Goal: Task Accomplishment & Management: Use online tool/utility

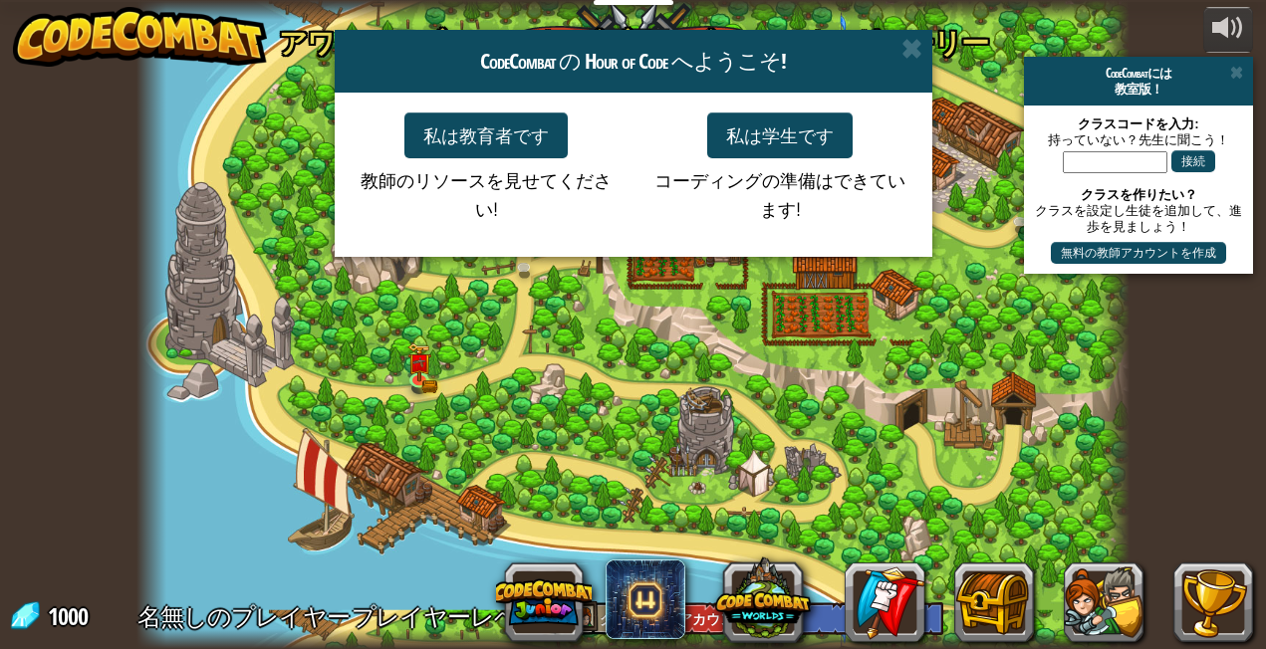
select select "ja"
click at [928, 53] on div "CodeCombat の Hour of Code へようこそ!" at bounding box center [634, 61] width 598 height 63
click at [912, 59] on span at bounding box center [911, 48] width 21 height 21
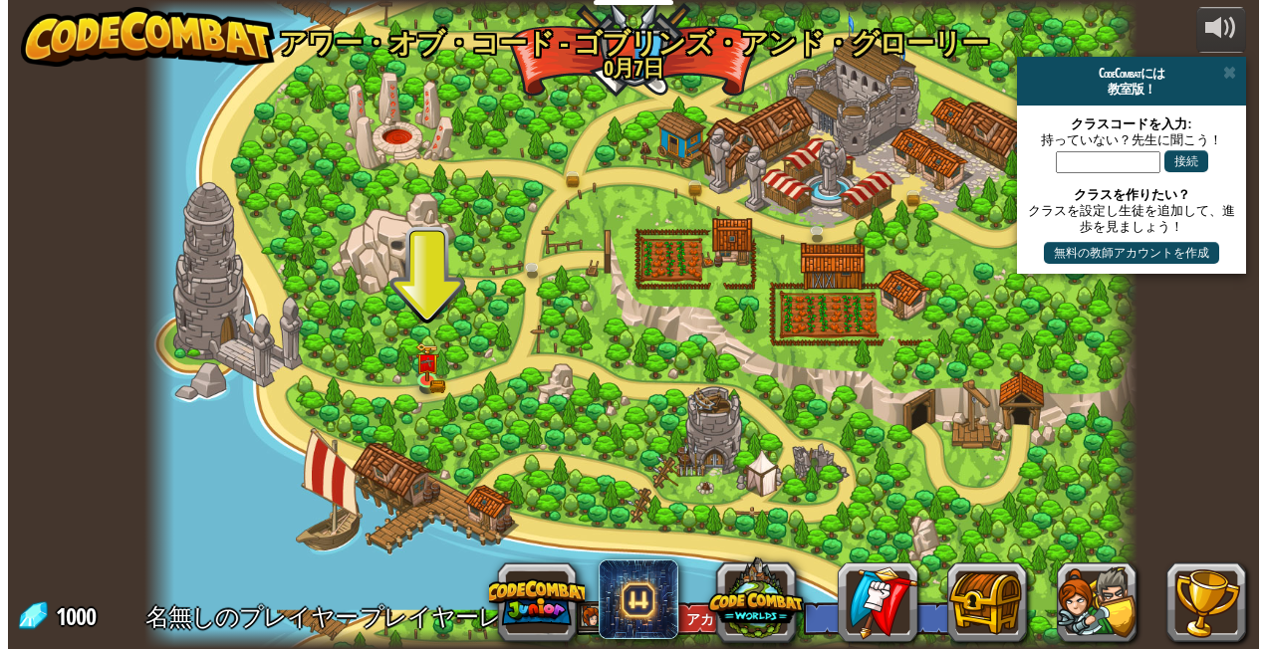
scroll to position [1, 0]
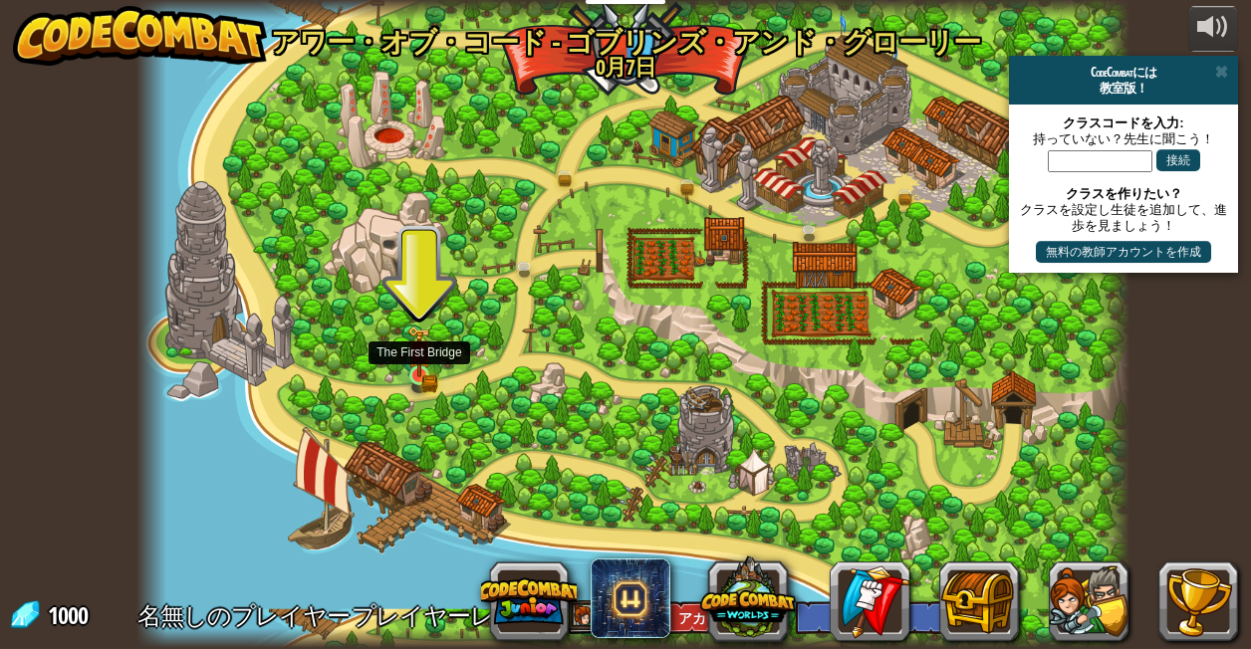
click at [417, 372] on img at bounding box center [419, 352] width 24 height 52
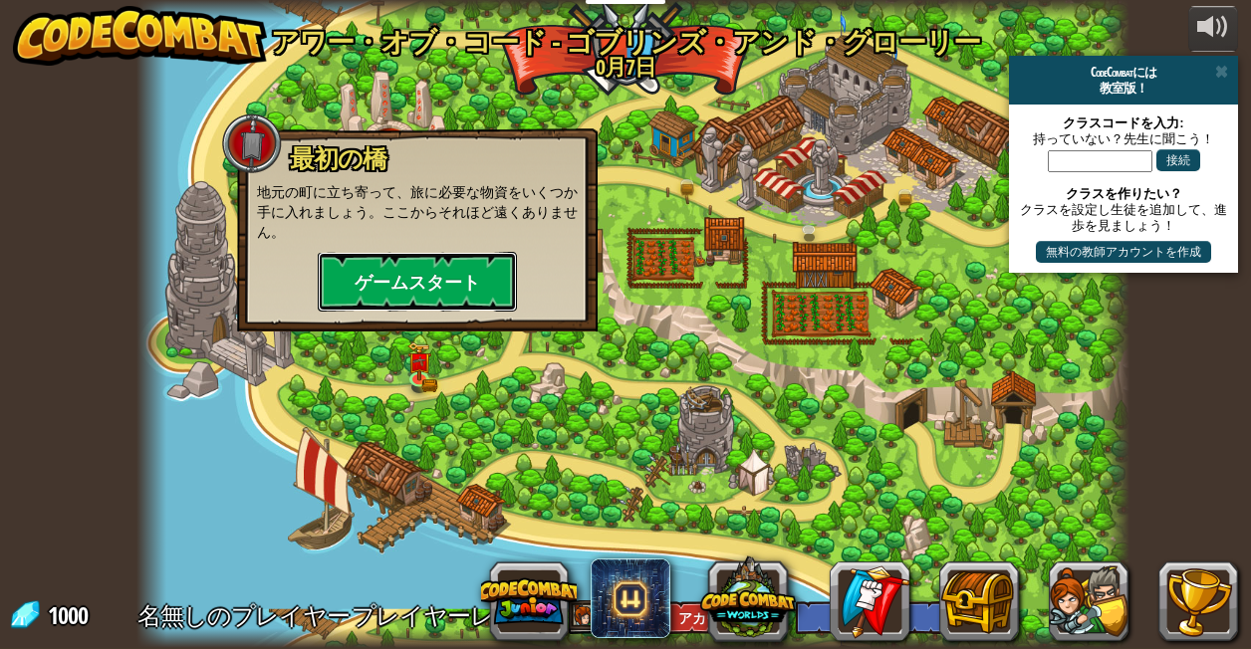
click at [401, 261] on button "ゲームスタート" at bounding box center [417, 282] width 199 height 60
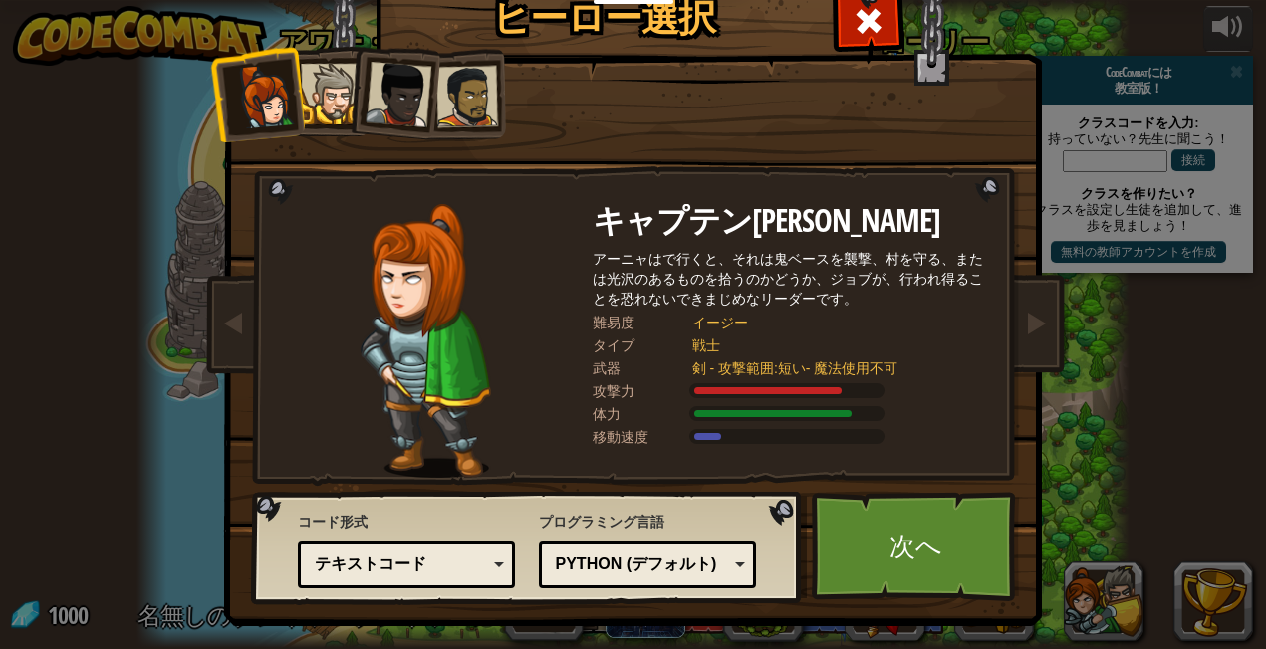
click at [326, 100] on div at bounding box center [331, 94] width 61 height 61
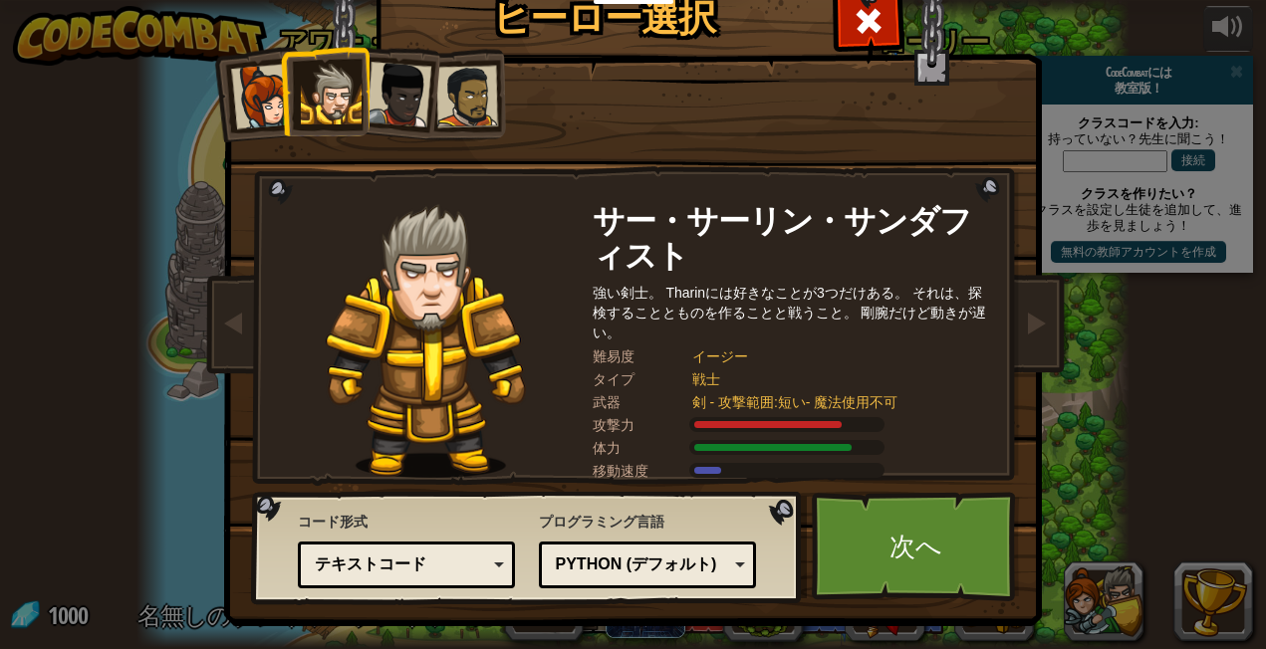
click at [257, 92] on div at bounding box center [263, 97] width 66 height 66
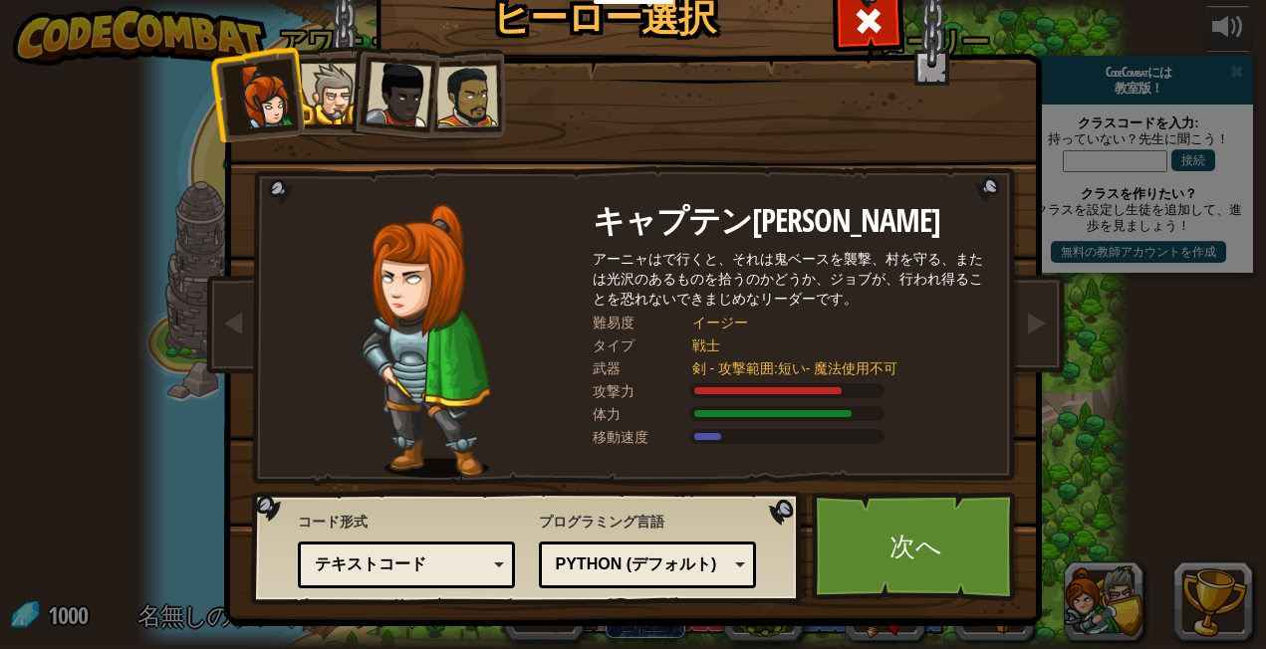
click at [378, 98] on div at bounding box center [399, 95] width 66 height 66
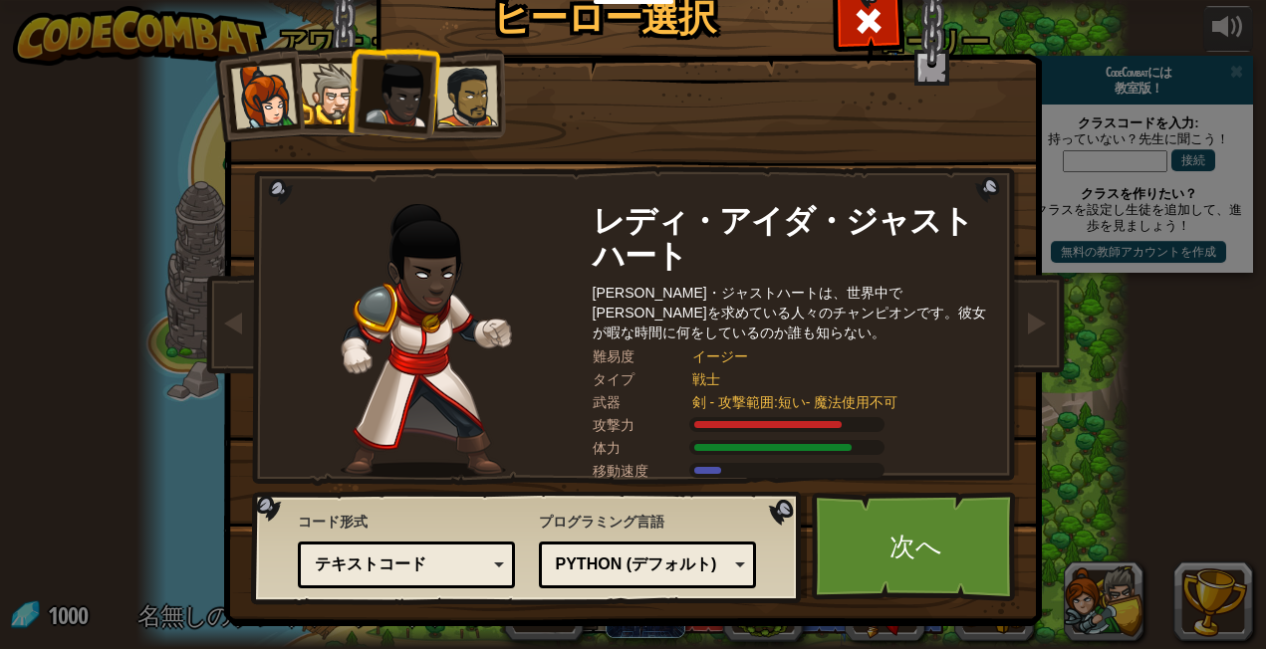
click at [477, 107] on div at bounding box center [466, 97] width 62 height 62
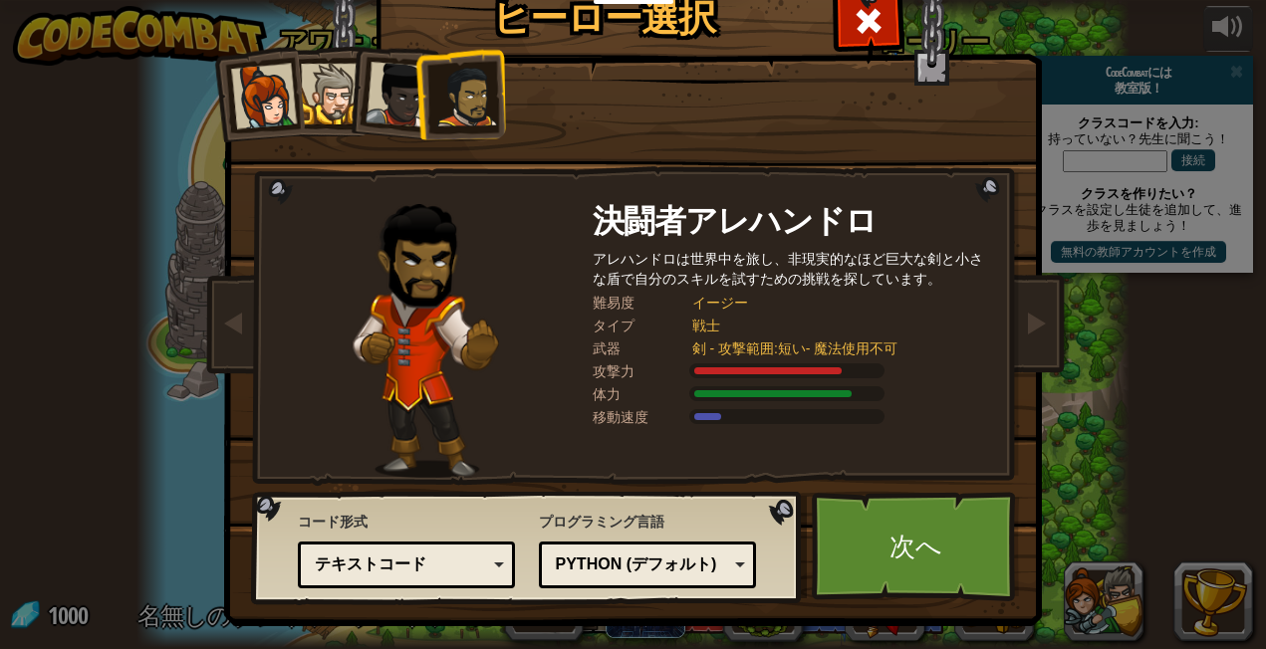
click at [263, 96] on div at bounding box center [263, 97] width 66 height 66
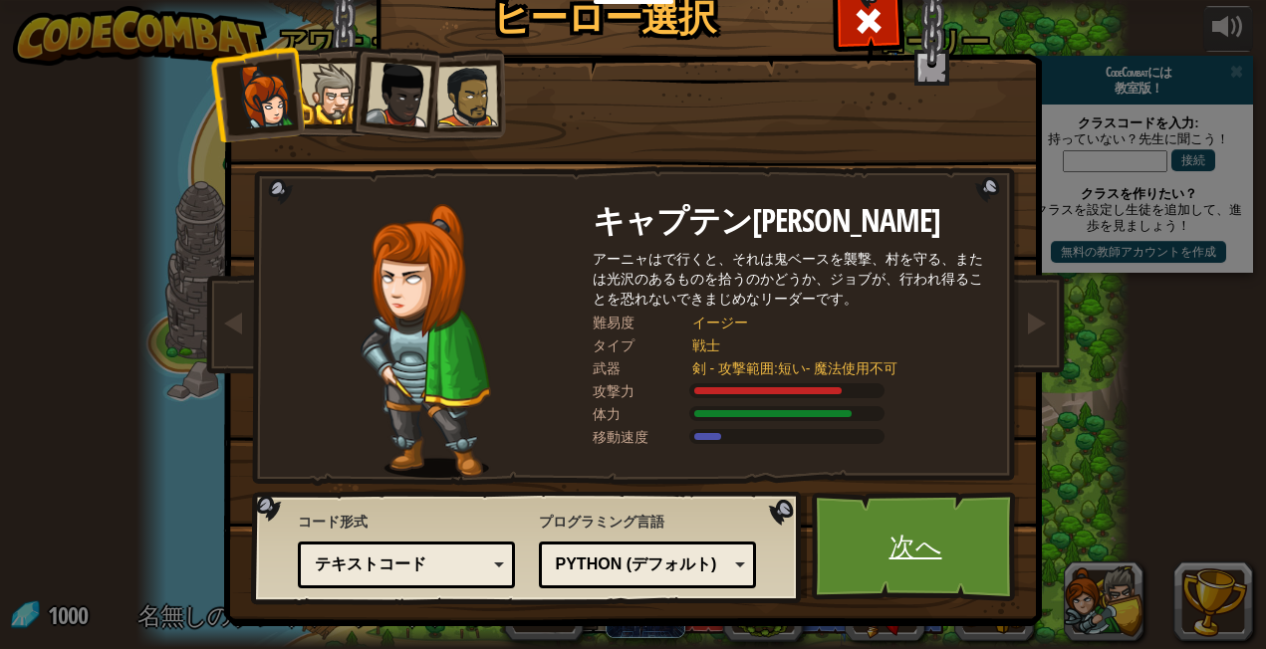
click at [878, 546] on link "次へ" at bounding box center [916, 547] width 208 height 110
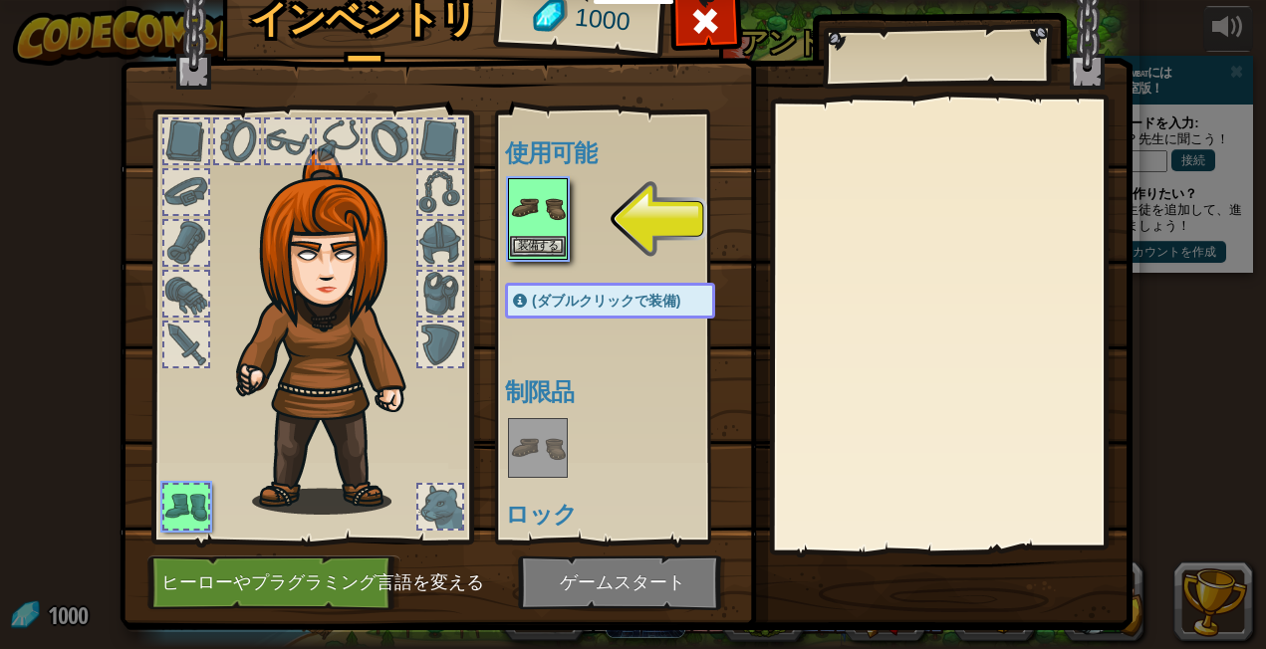
click at [519, 225] on img at bounding box center [538, 208] width 56 height 56
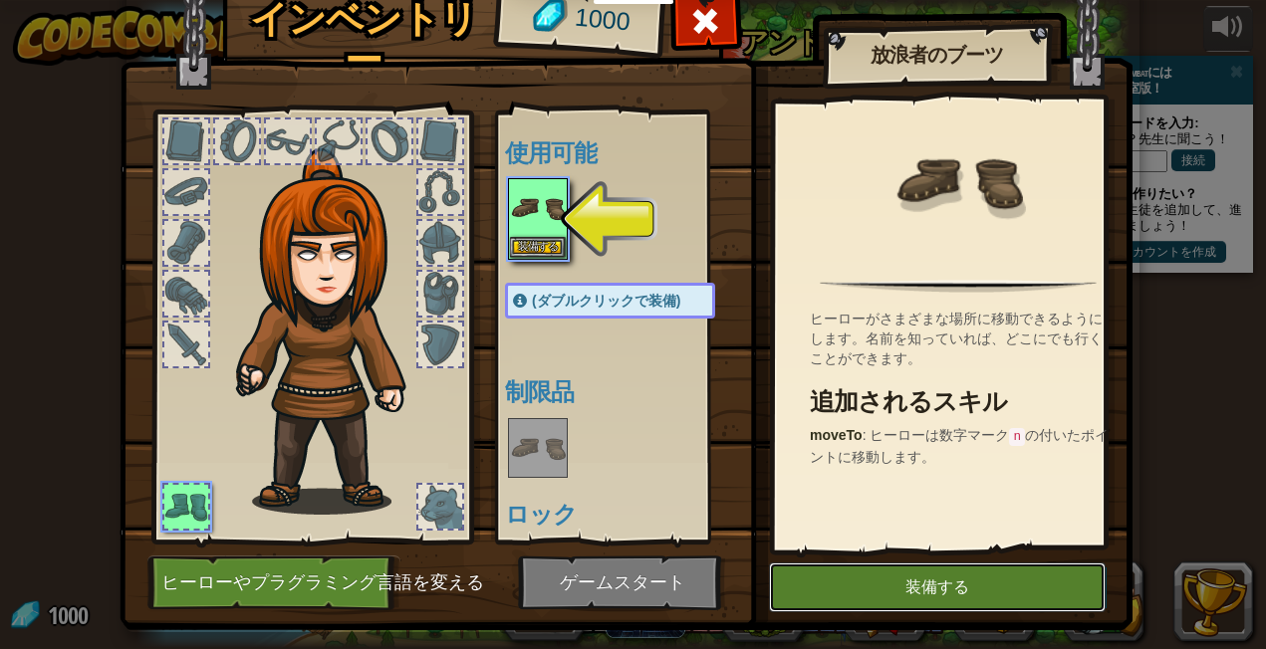
click at [870, 583] on button "装備する" at bounding box center [937, 588] width 337 height 50
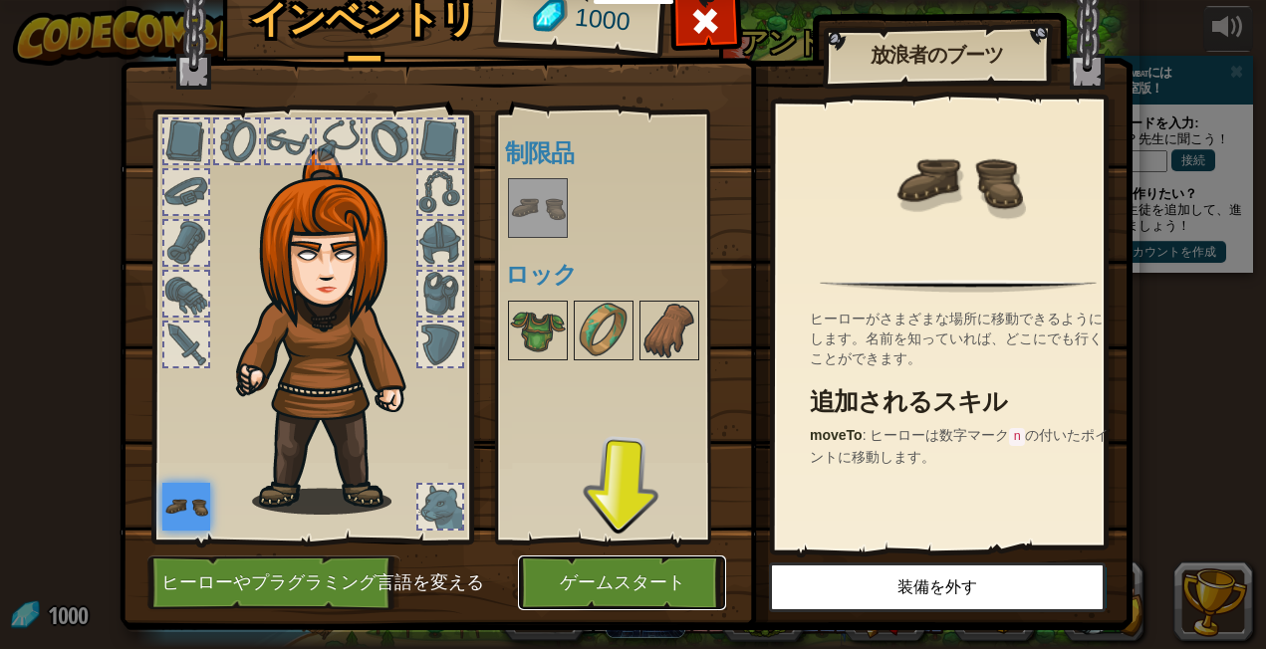
click at [648, 583] on button "ゲームスタート" at bounding box center [622, 583] width 208 height 55
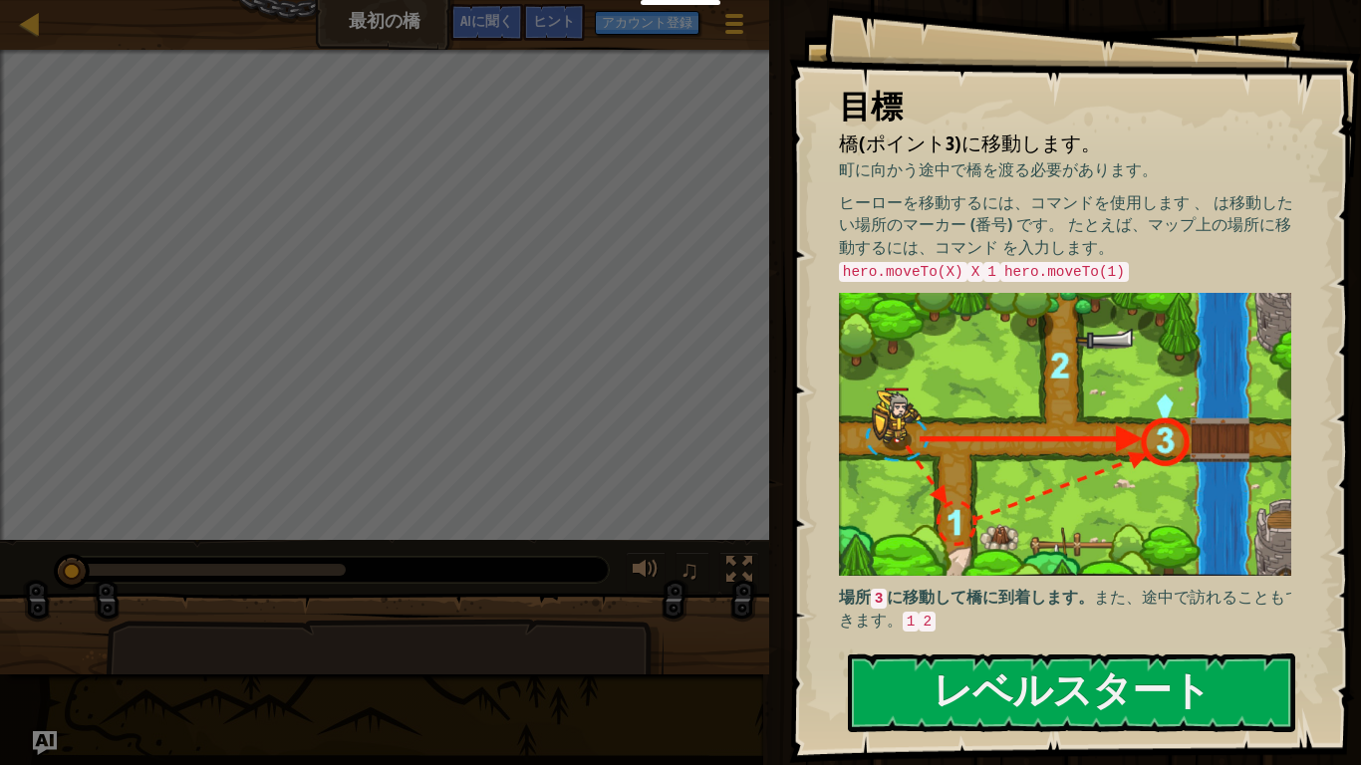
click at [911, 321] on img at bounding box center [1072, 434] width 467 height 283
click at [1070, 648] on button "レベルスタート" at bounding box center [1071, 692] width 447 height 79
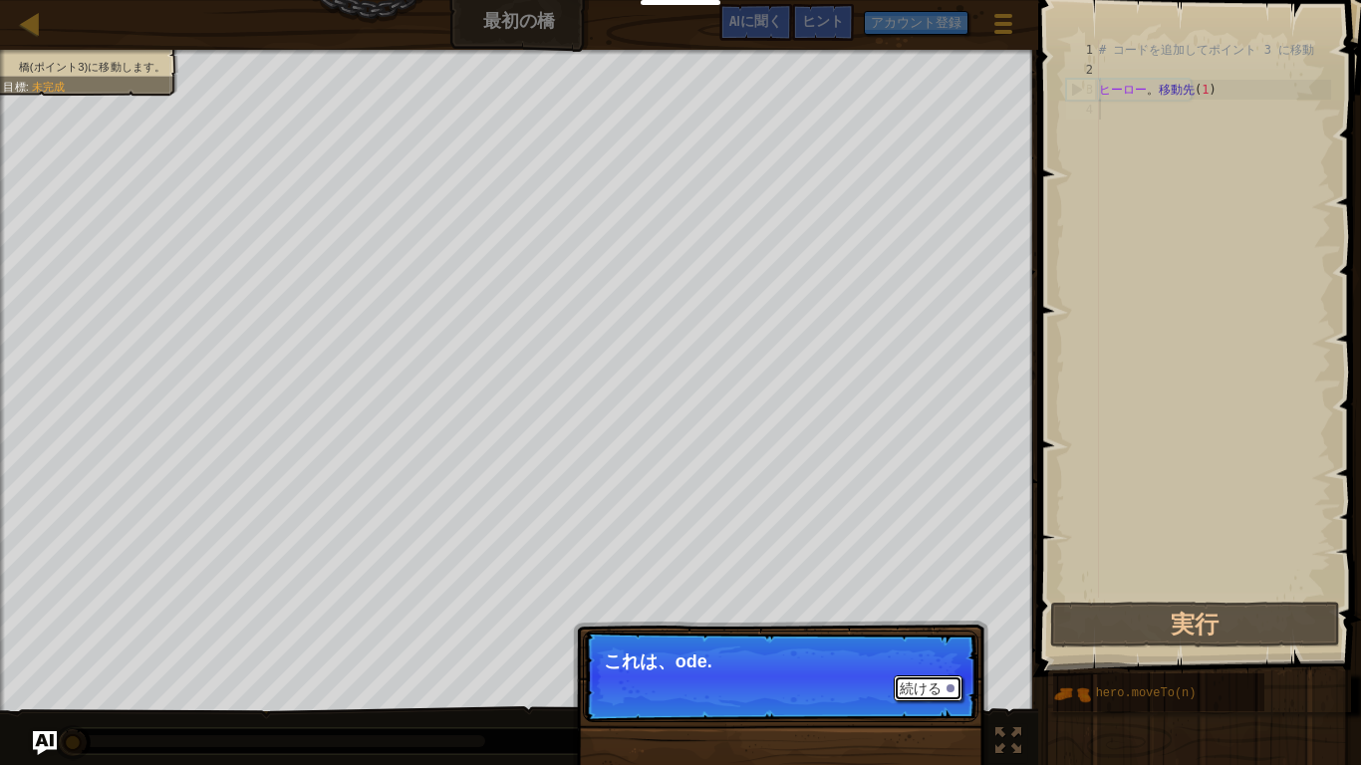
click at [908, 648] on font "続ける" at bounding box center [920, 688] width 42 height 16
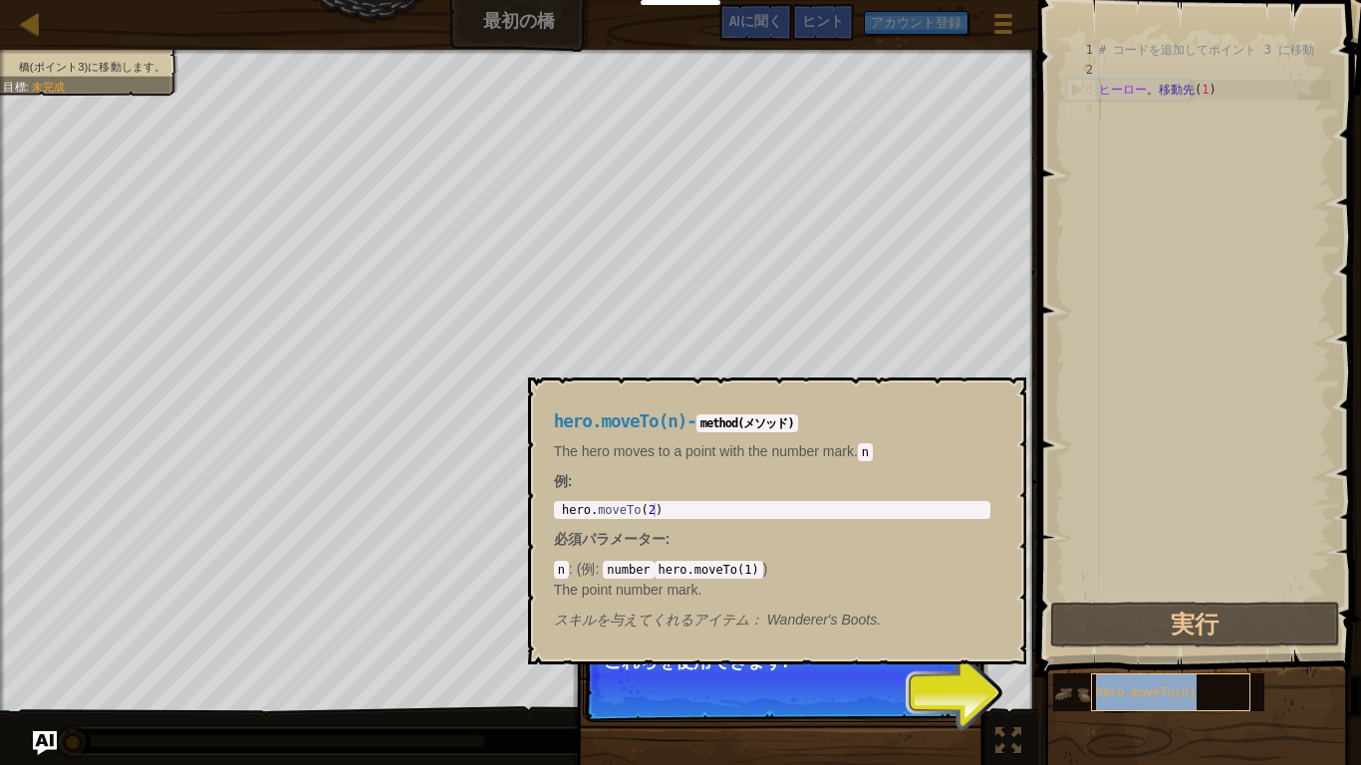
click at [1169, 648] on span "hero.moveTo(n)" at bounding box center [1146, 693] width 101 height 14
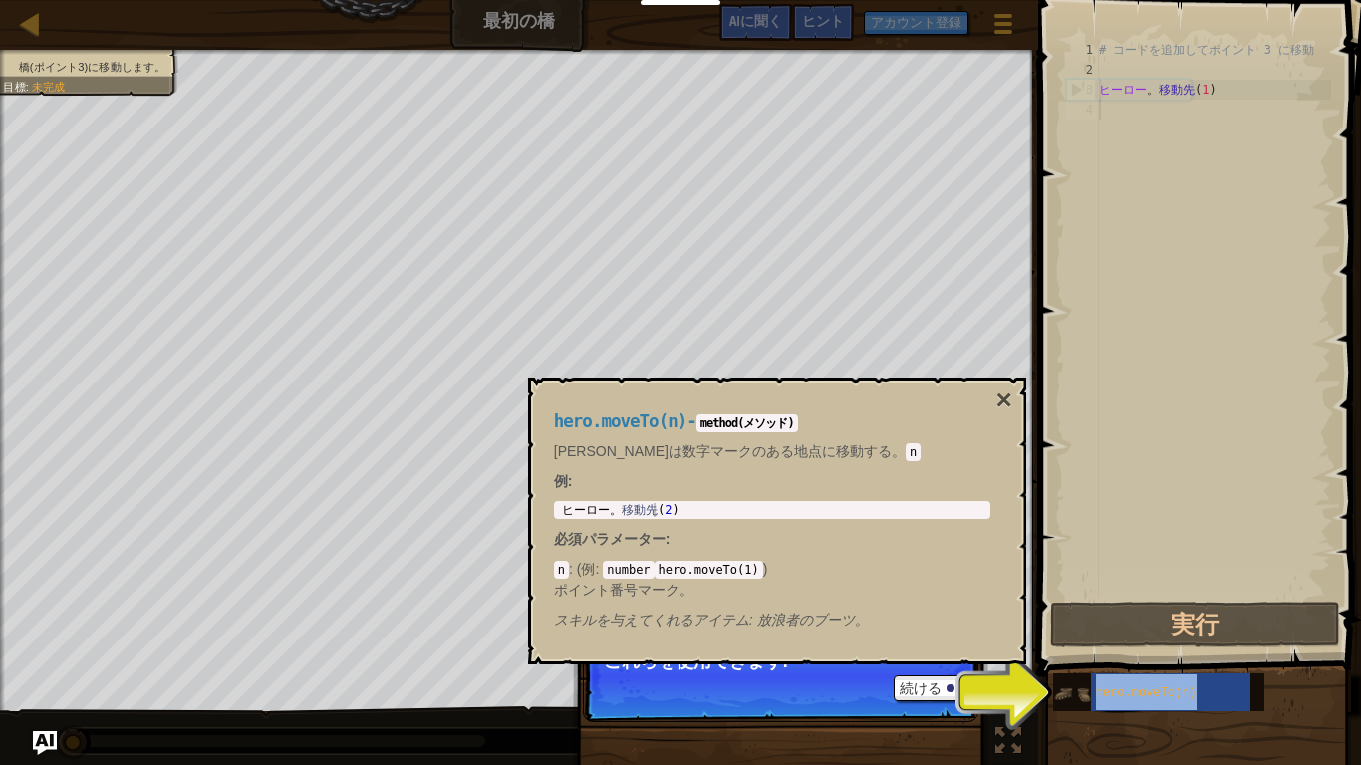
drag, startPoint x: 1169, startPoint y: 686, endPoint x: 1069, endPoint y: 691, distance: 100.7
click at [1069, 648] on img at bounding box center [1072, 694] width 38 height 38
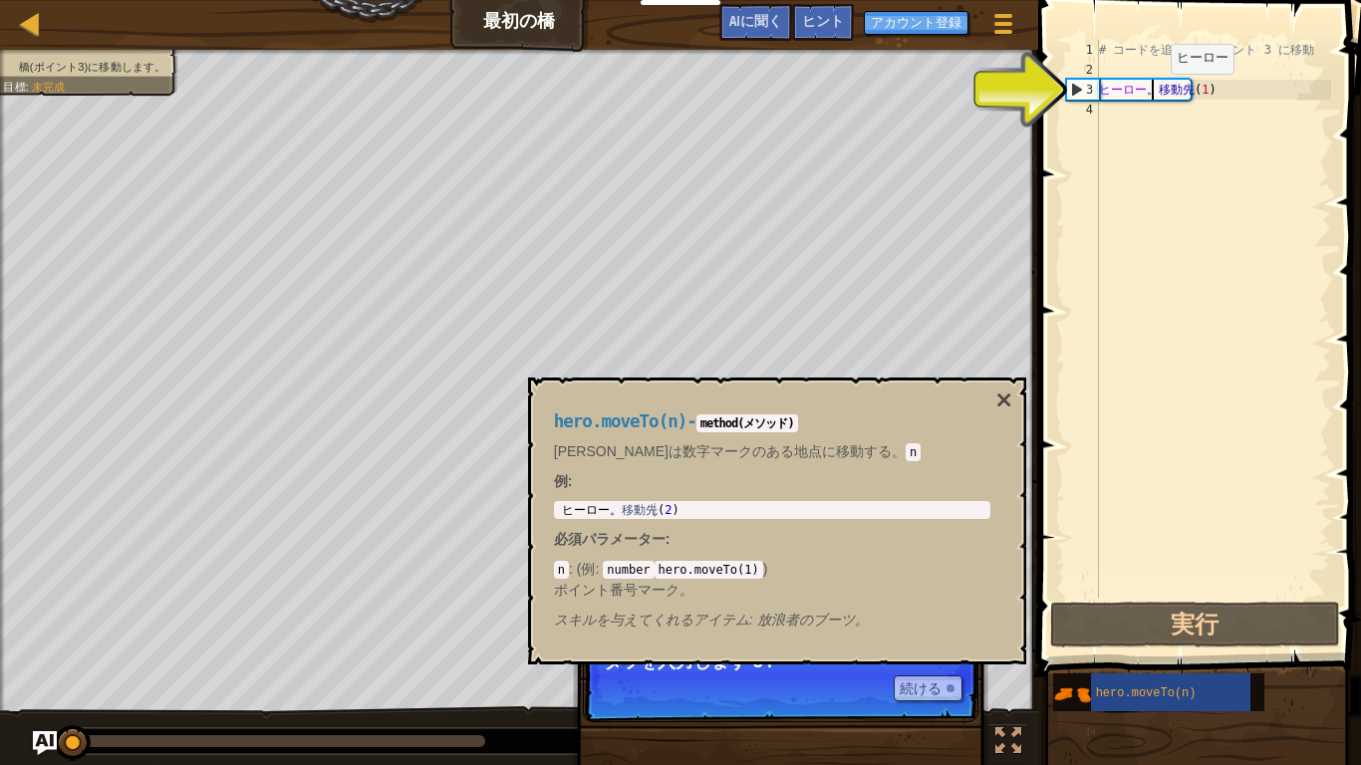
click at [1153, 94] on div "# コードを追加してポイント 3 に移動 ヒーロー 。 移動先 ( 1 )" at bounding box center [1213, 339] width 236 height 598
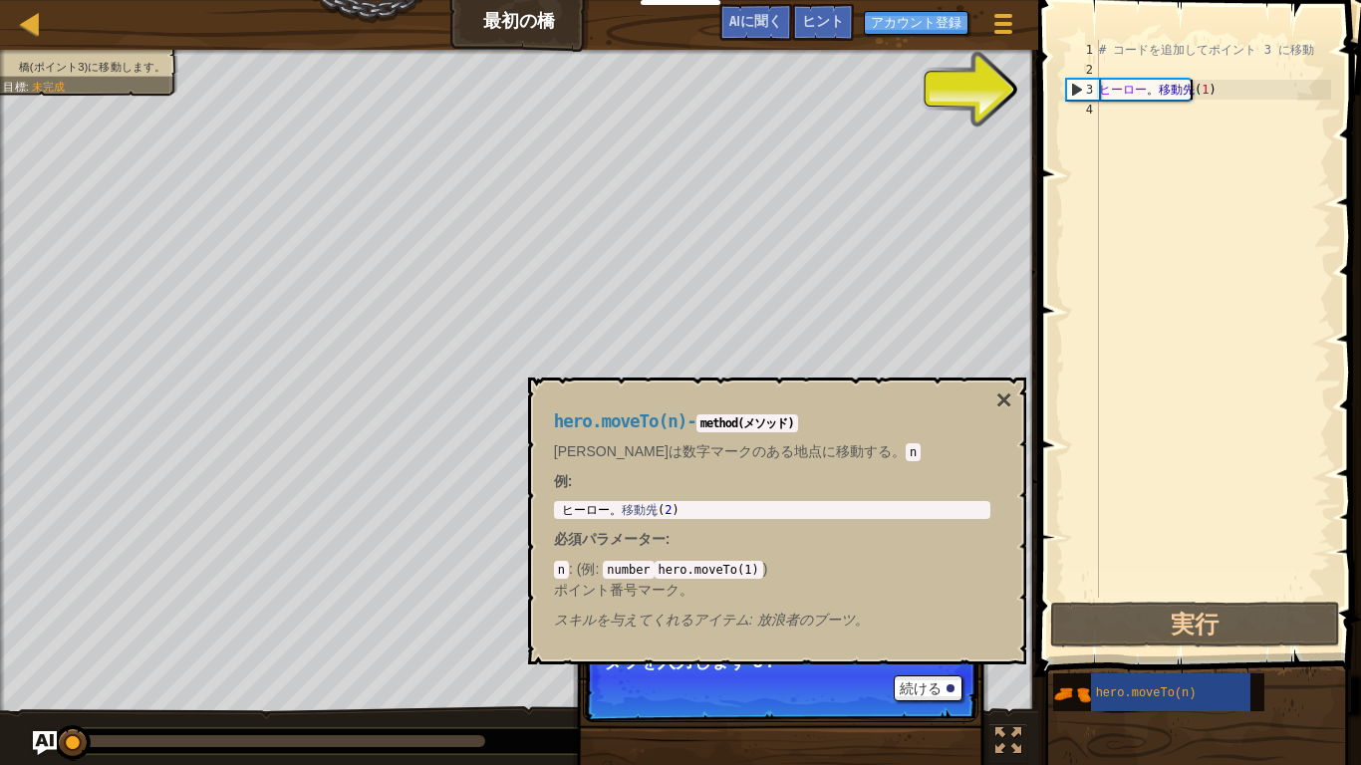
click at [1196, 88] on div "# コードを追加してポイント 3 に移動 ヒーロー 。 移動先 ( 1 )" at bounding box center [1213, 339] width 236 height 598
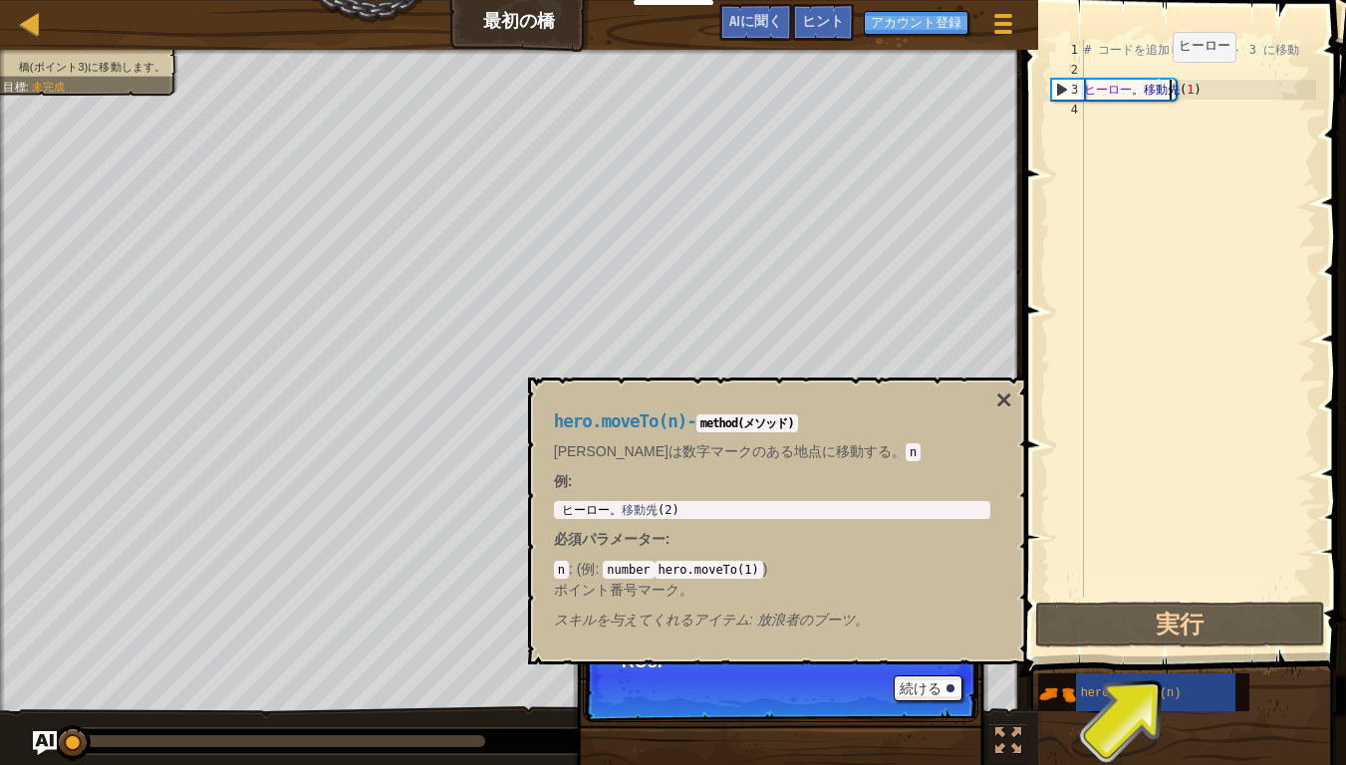
click at [1170, 82] on div "# コードを追加してポイント 3 に移動 ヒーロー 。 移動先 ( 1 )" at bounding box center [1198, 339] width 236 height 598
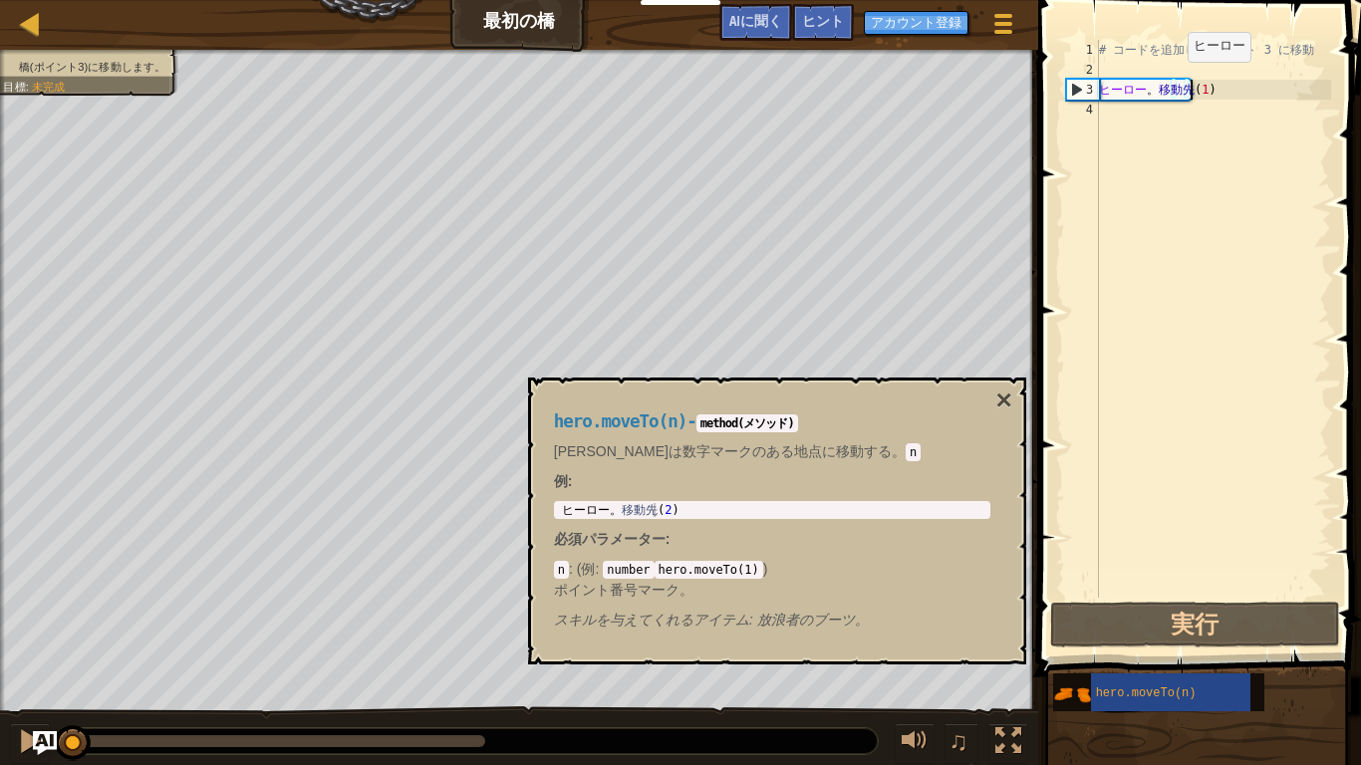
scroll to position [9, 7]
type textarea "hero.moveTo(1)ha"
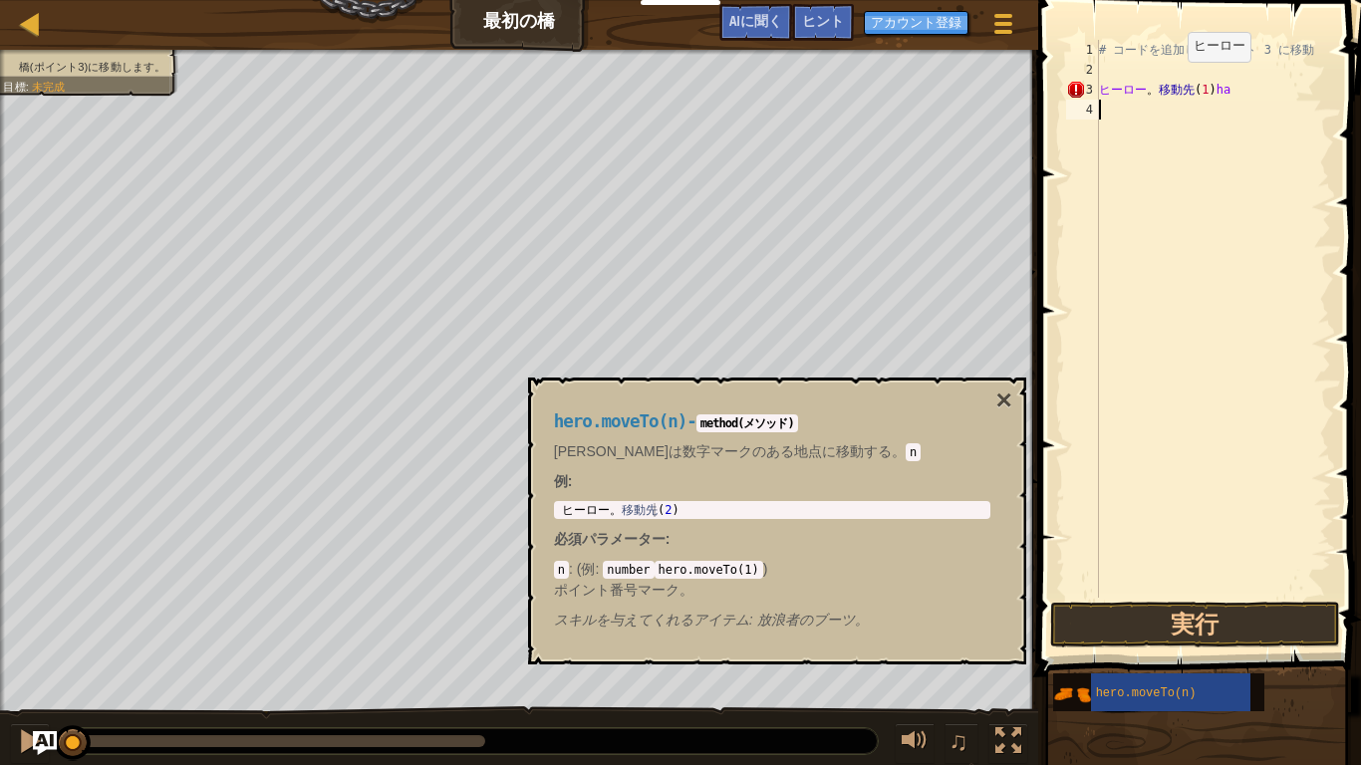
scroll to position [9, 0]
type textarea "hero.moveTo(1)ha"
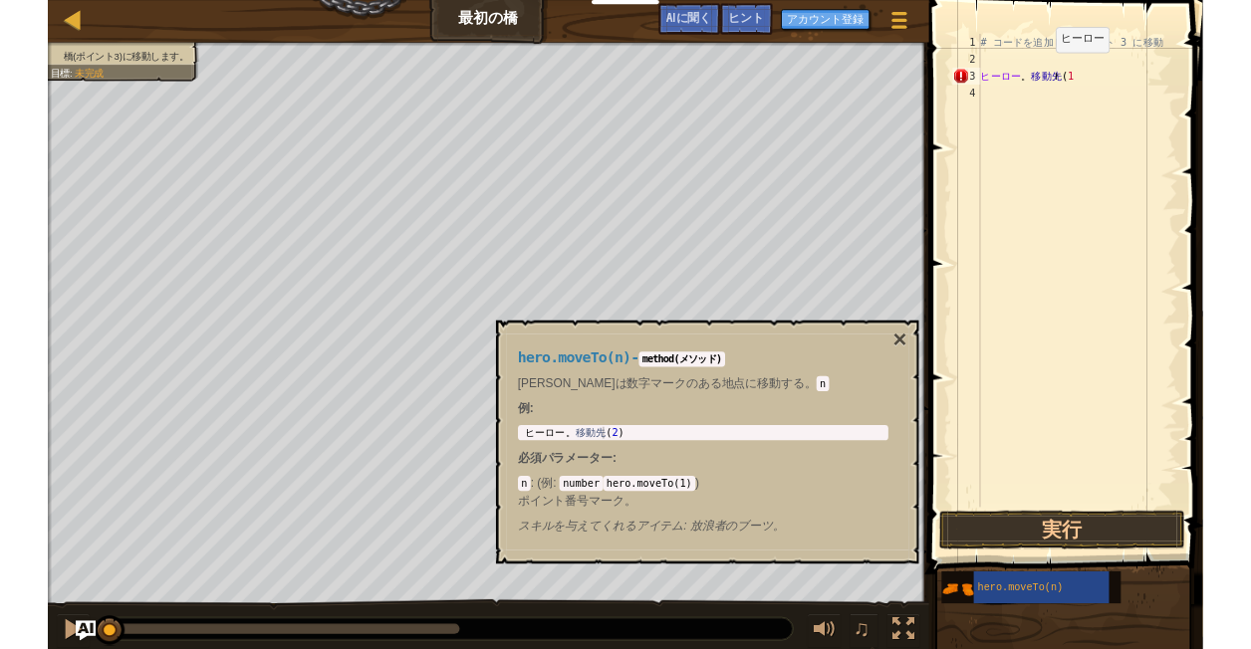
scroll to position [0, 0]
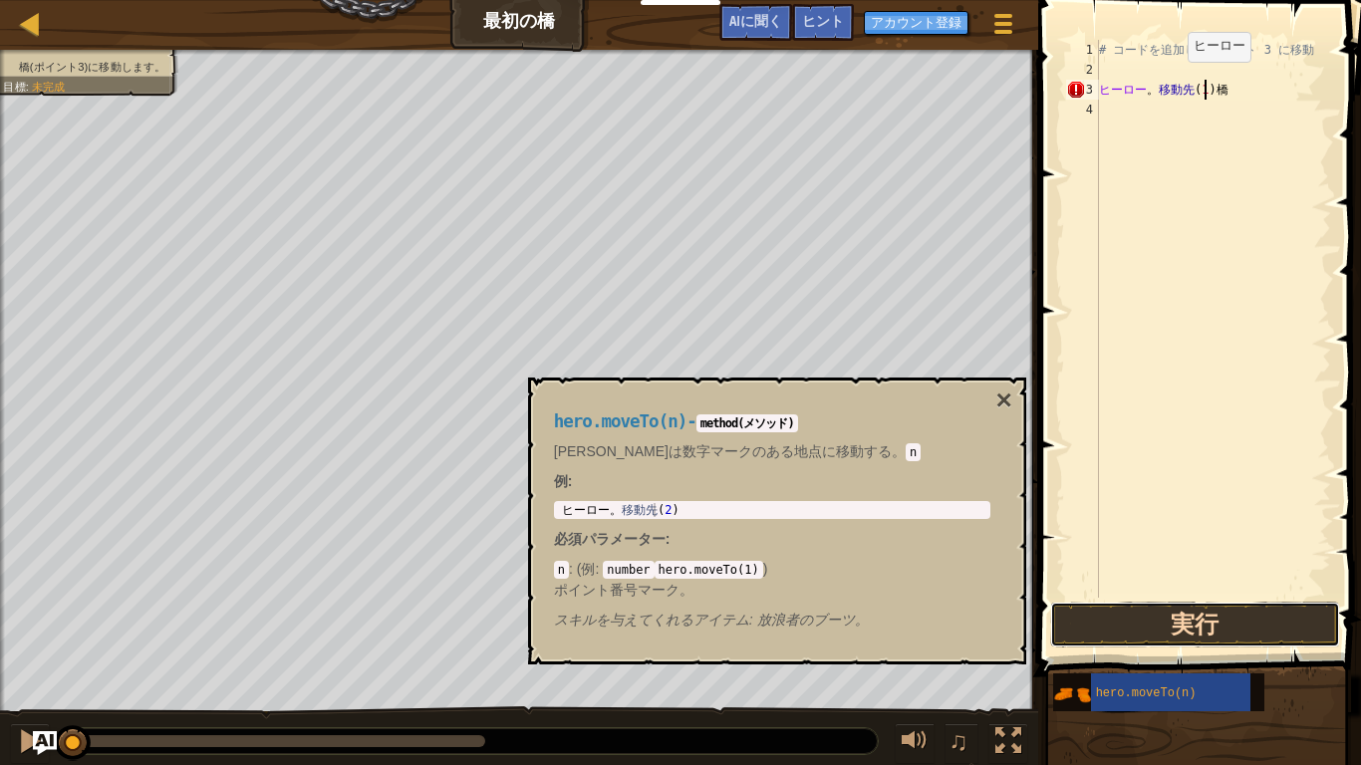
click at [1217, 621] on button "実行" at bounding box center [1195, 625] width 290 height 46
type textarea "hero.moveTo(1)橋"
click at [1224, 620] on button "実行中" at bounding box center [1195, 625] width 290 height 46
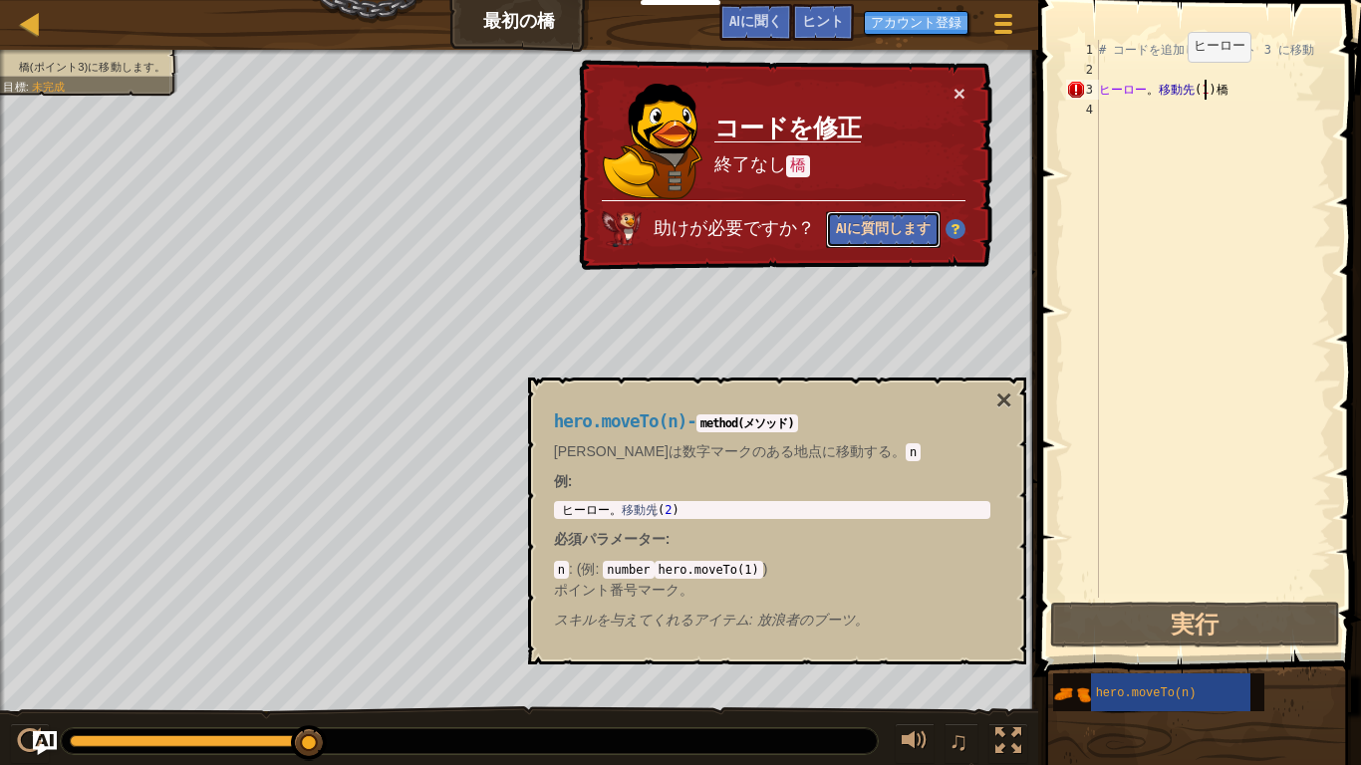
click at [903, 227] on button "AIに質問します" at bounding box center [883, 229] width 115 height 37
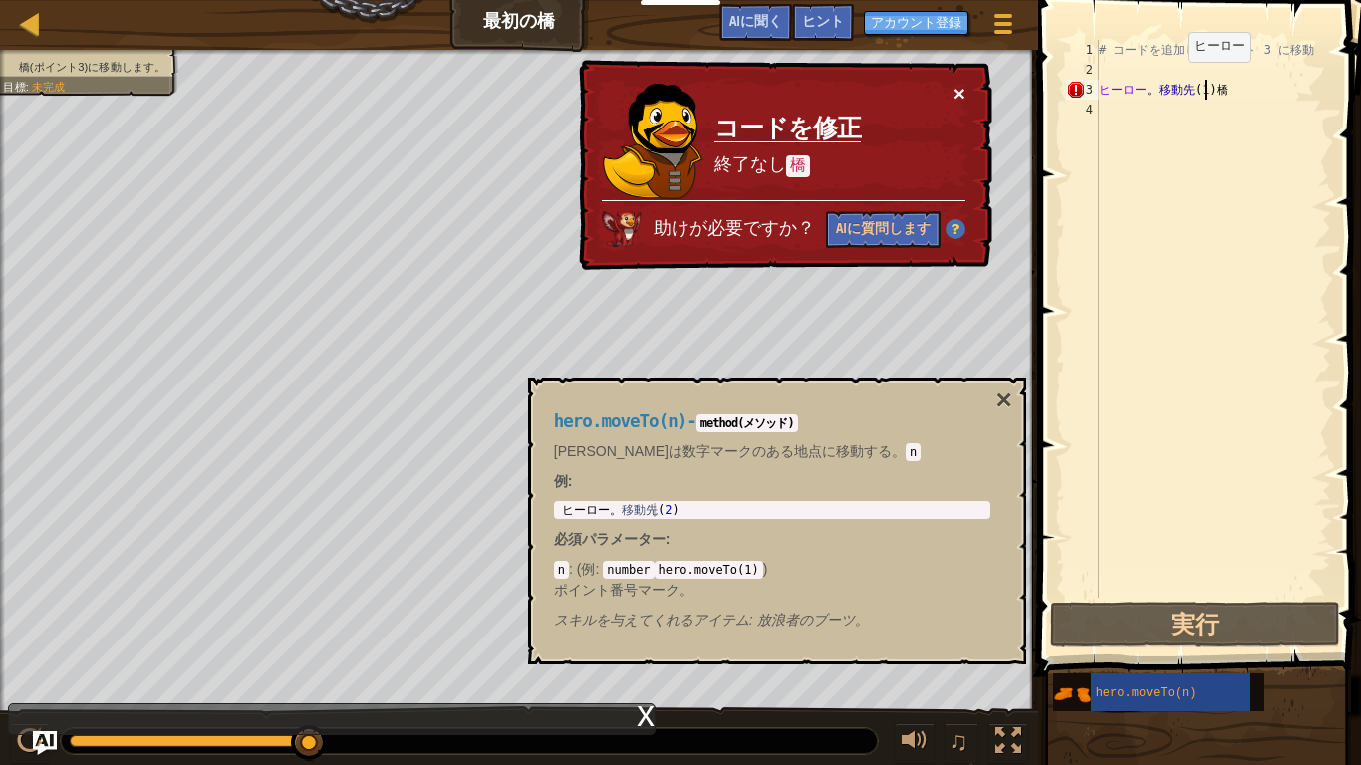
click at [964, 93] on button "×" at bounding box center [959, 93] width 12 height 21
